Goal: Navigation & Orientation: Go to known website

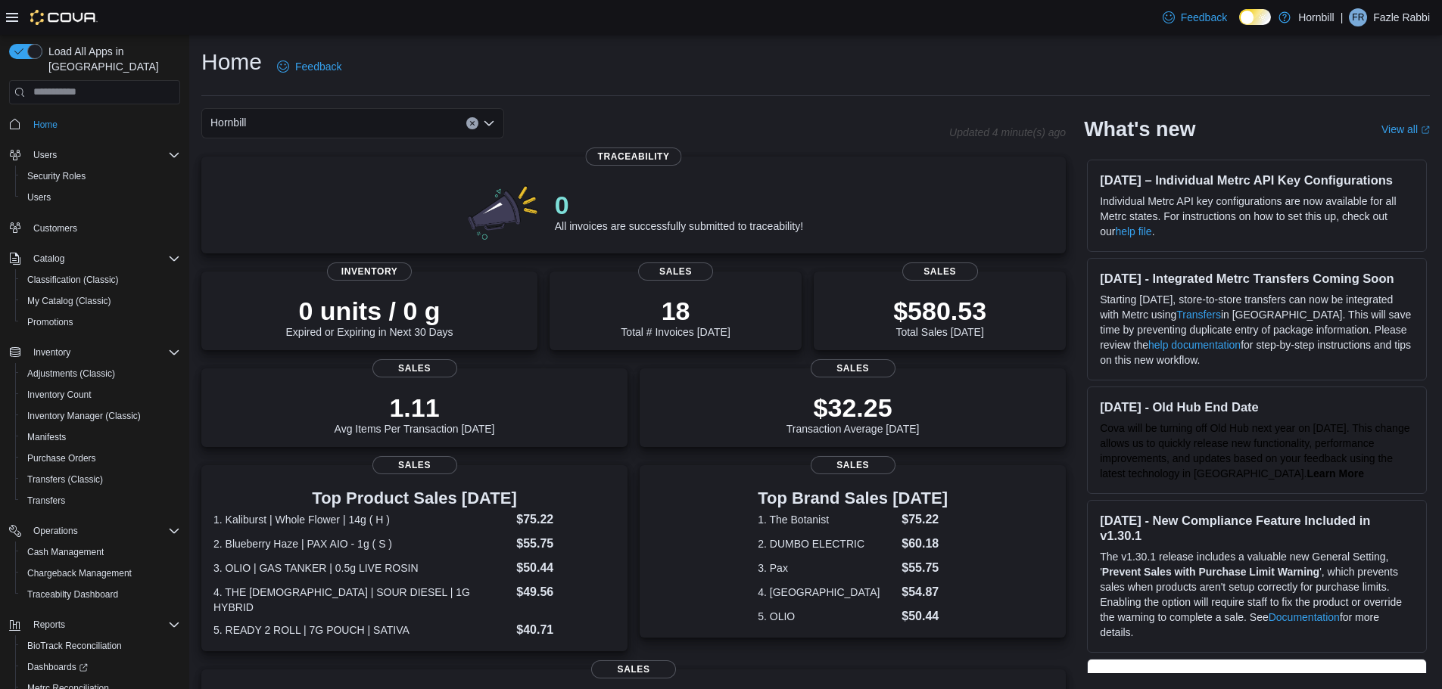
click at [1364, 25] on div "| FR Fazle Rabbi" at bounding box center [1384, 17] width 89 height 18
click at [1340, 149] on span "Sign Out" at bounding box center [1331, 148] width 41 height 15
